Goal: Task Accomplishment & Management: Manage account settings

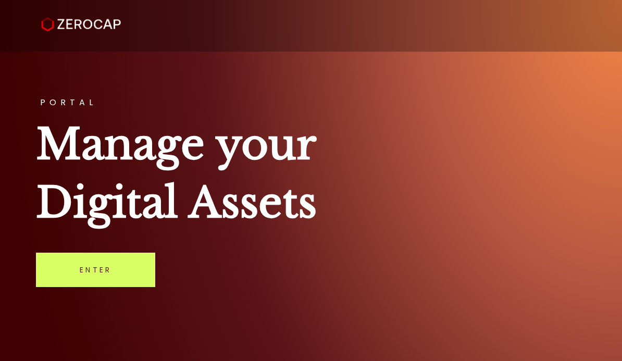
click at [101, 278] on link "Enter" at bounding box center [95, 270] width 119 height 34
click at [98, 279] on link "Enter" at bounding box center [95, 270] width 119 height 34
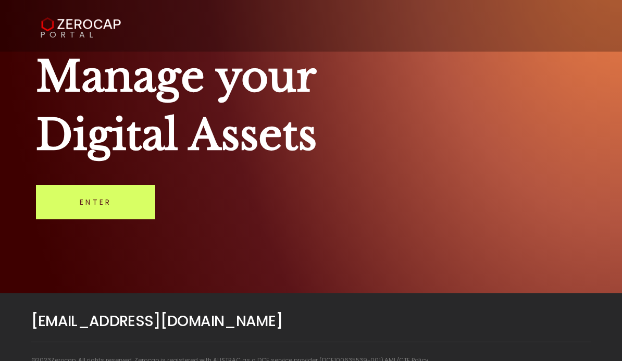
click at [100, 219] on link "Enter" at bounding box center [95, 202] width 119 height 34
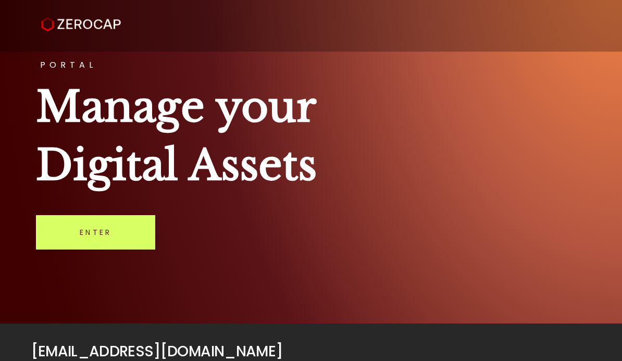
scroll to position [48, 0]
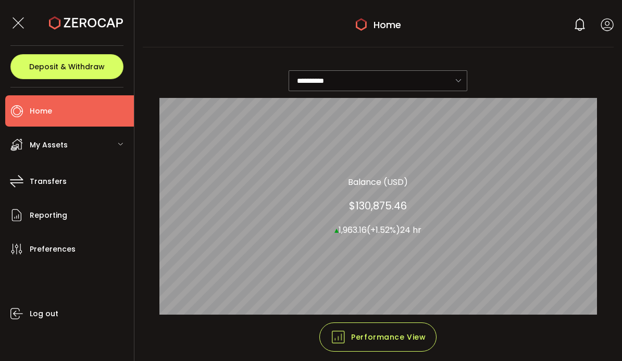
click at [352, 18] on div "Home Your verification is pending 0 Andrea Pollok Narayanan Account Andrea Poll…" at bounding box center [379, 24] width 472 height 15
click at [608, 23] on icon at bounding box center [607, 24] width 13 height 13
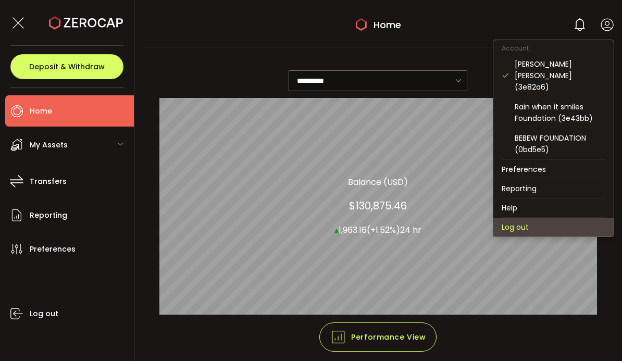
click at [505, 219] on li "Log out" at bounding box center [553, 227] width 120 height 19
